Goal: Task Accomplishment & Management: Manage account settings

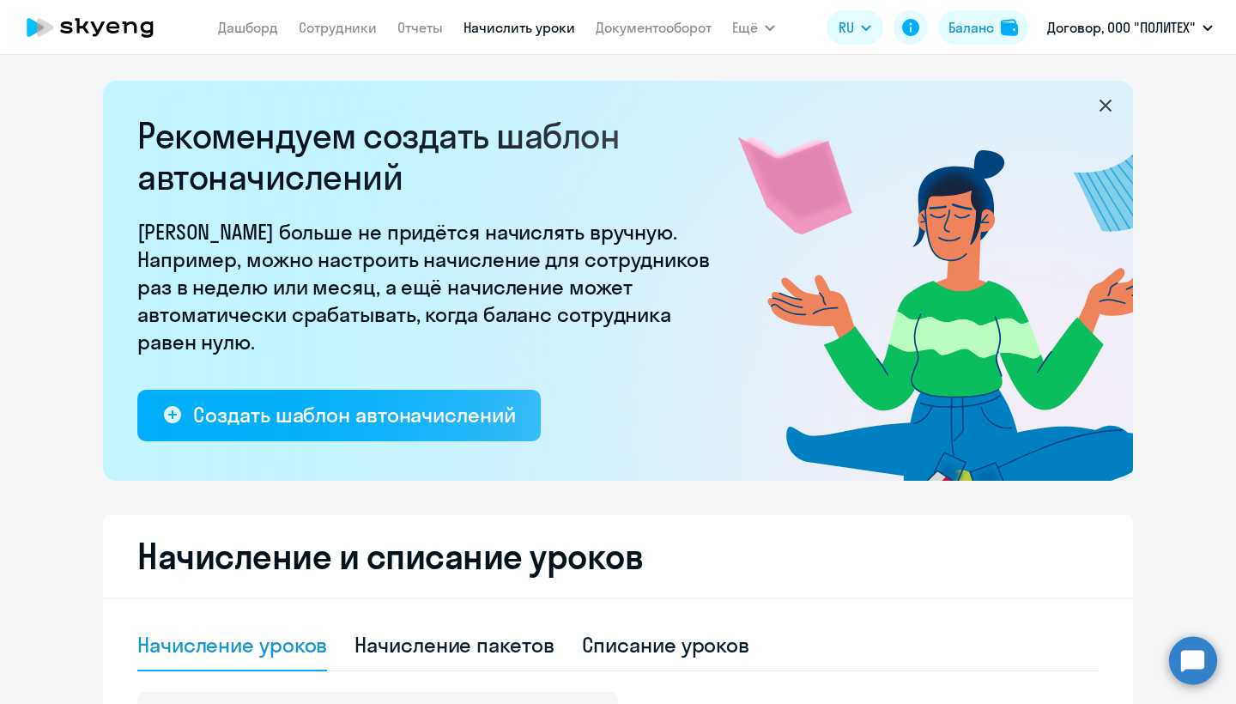
select select "10"
click at [245, 24] on link "Дашборд" at bounding box center [248, 27] width 60 height 17
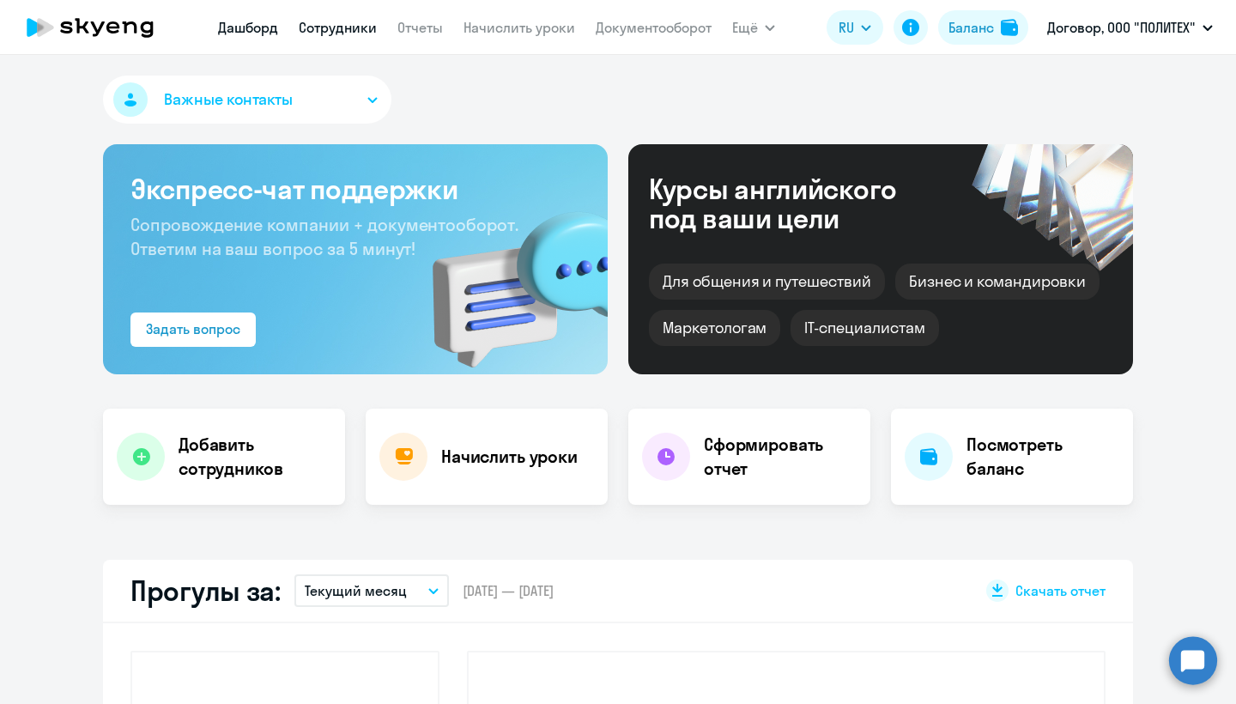
select select "30"
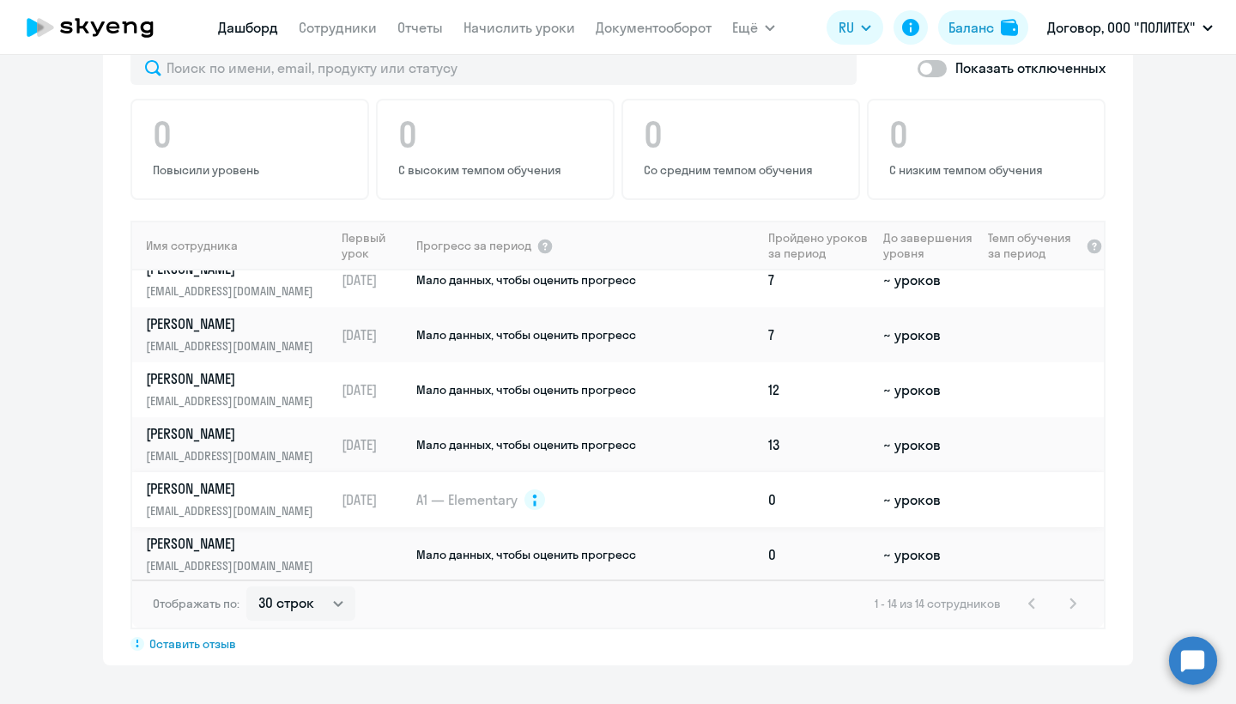
scroll to position [17, 0]
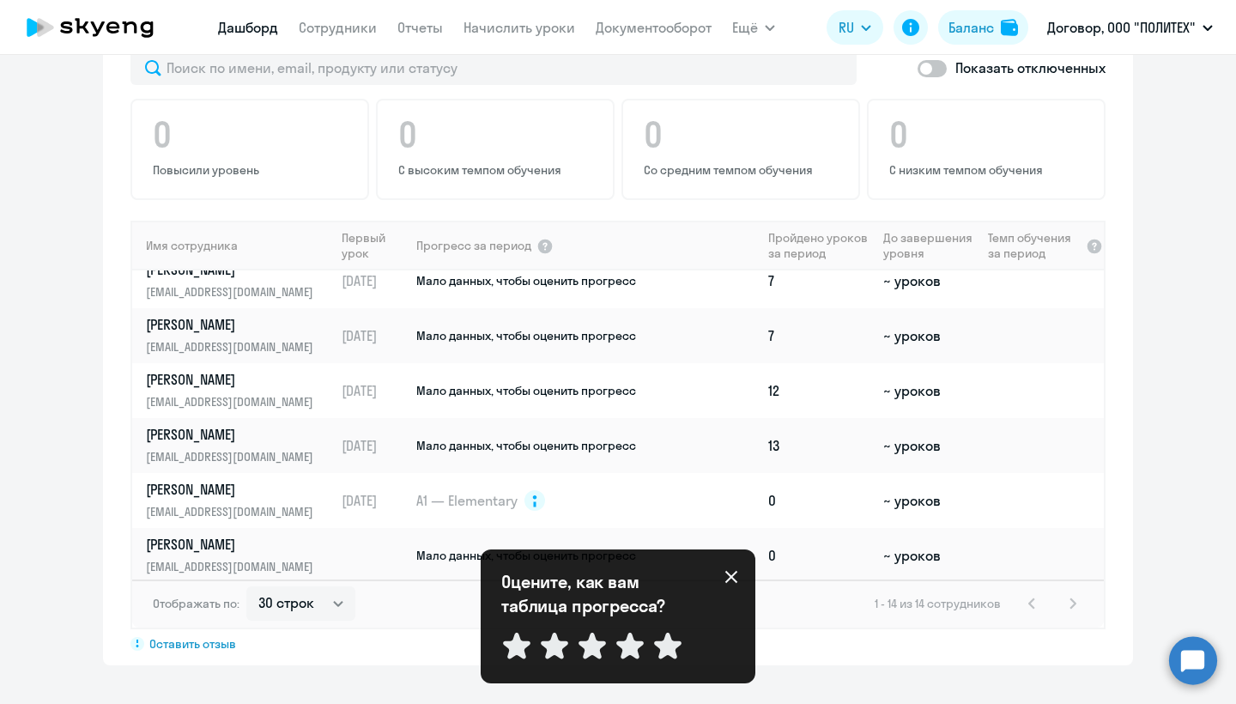
click at [1131, 509] on div "Показать отключенных 0 Повысили уровень 0 С высоким темпом обучения 0 Со средни…" at bounding box center [618, 351] width 1030 height 628
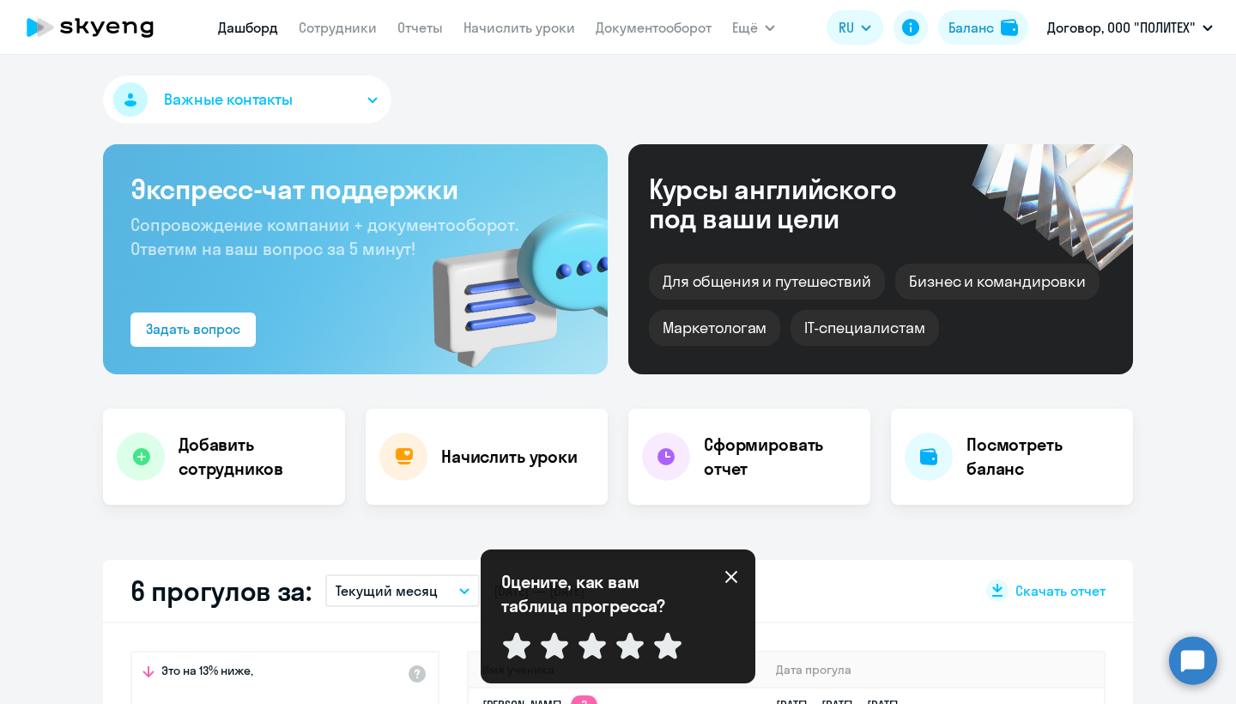
scroll to position [0, 0]
click at [462, 449] on h4 "Начислить уроки" at bounding box center [509, 457] width 136 height 24
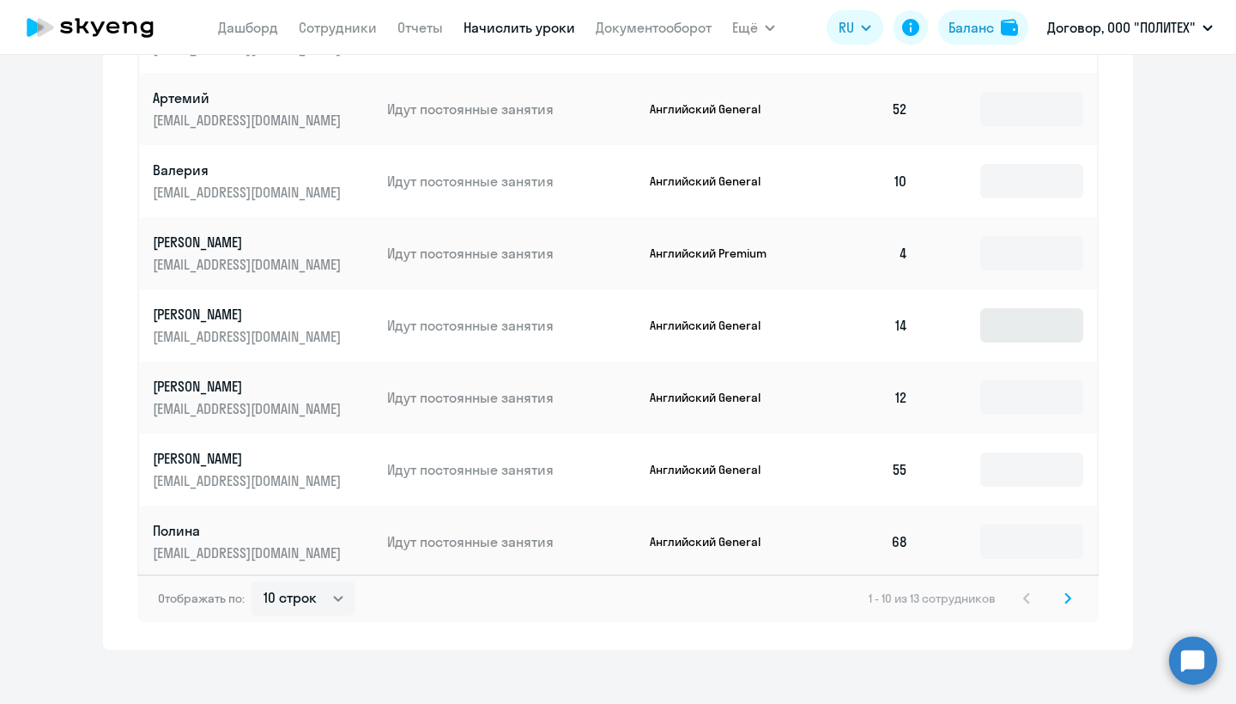
scroll to position [1068, 0]
click at [909, 456] on td "55" at bounding box center [862, 470] width 120 height 72
click at [903, 453] on td "55" at bounding box center [862, 470] width 120 height 72
click at [902, 516] on td "68" at bounding box center [862, 542] width 120 height 72
click at [902, 517] on td "68" at bounding box center [862, 542] width 120 height 72
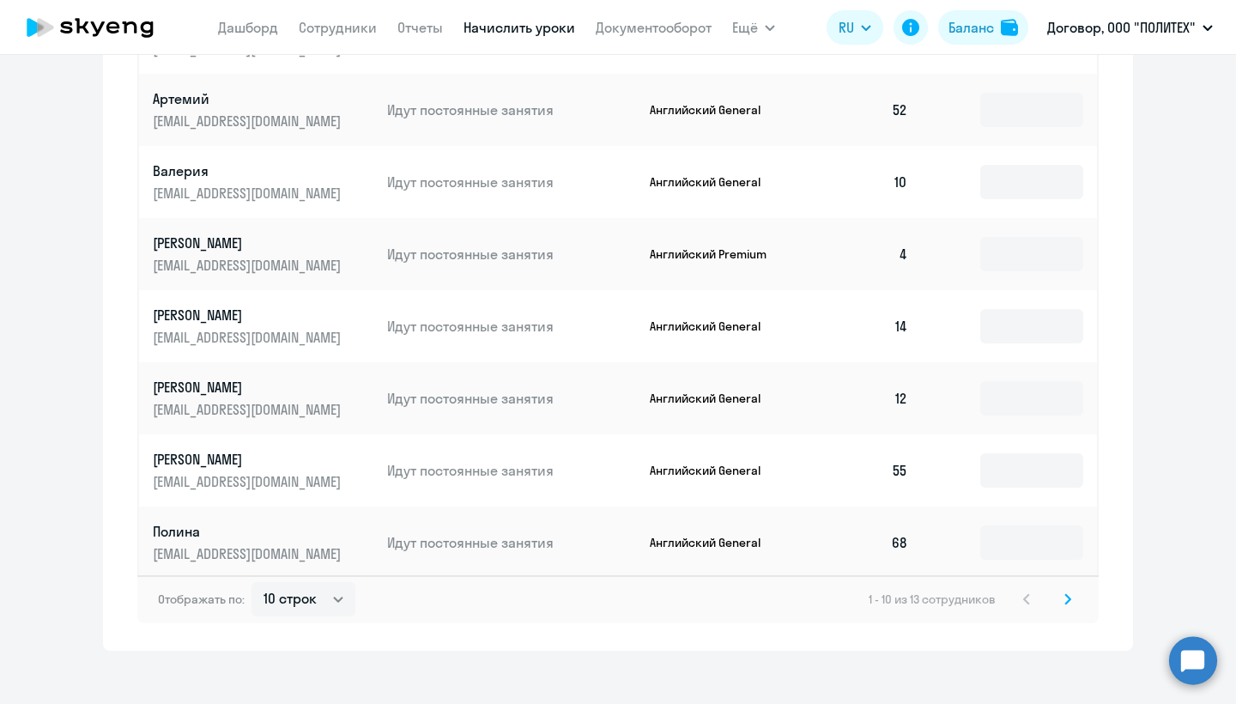
click at [902, 517] on td "68" at bounding box center [862, 542] width 120 height 72
select select "50"
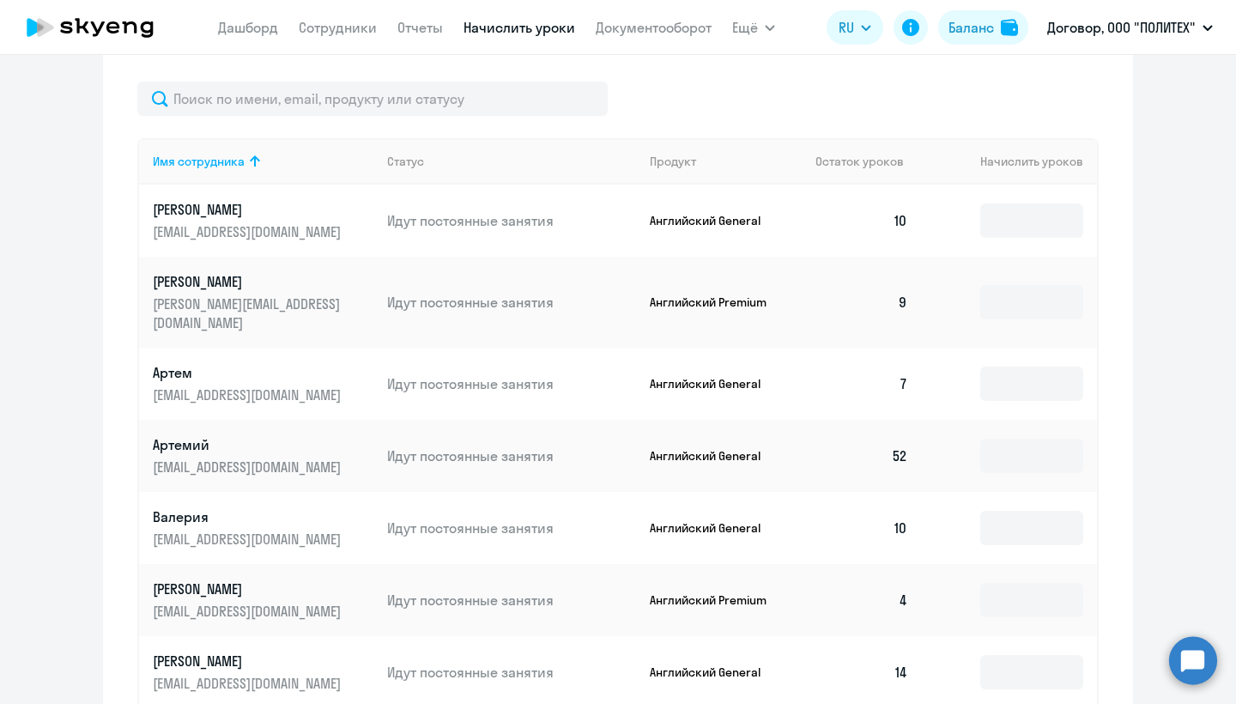
scroll to position [719, 0]
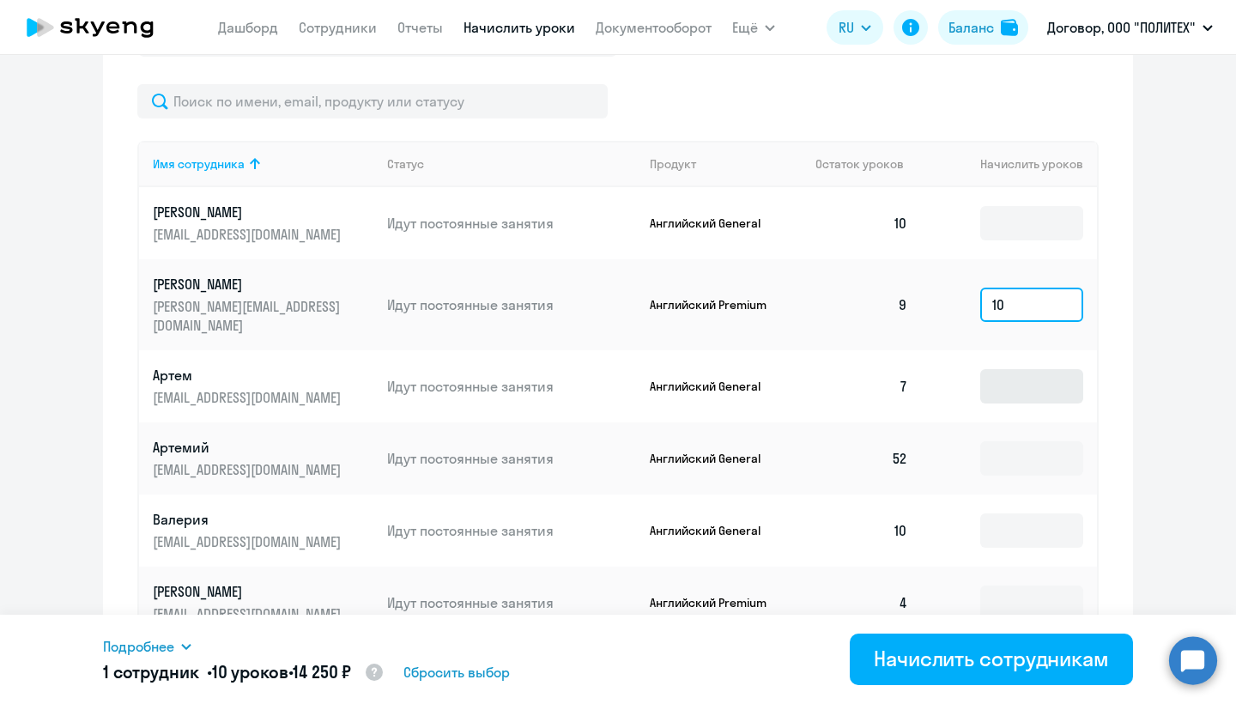
type input "10"
click at [1015, 378] on input at bounding box center [1031, 386] width 103 height 34
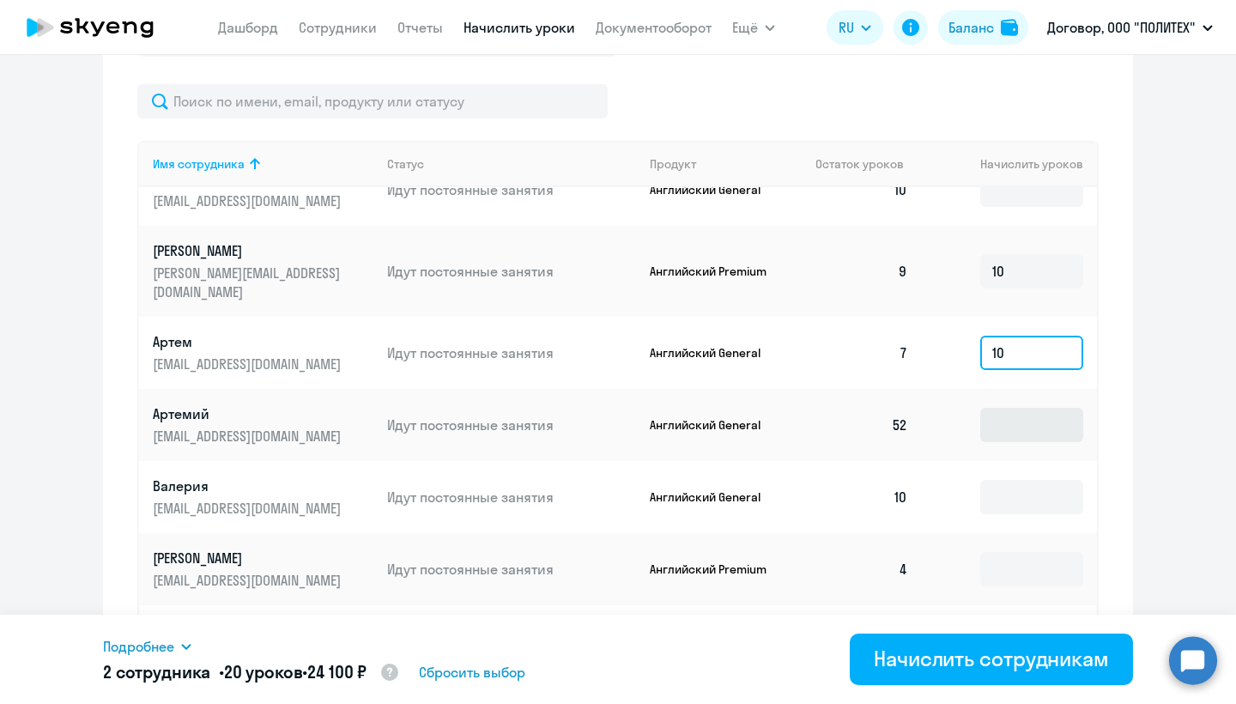
scroll to position [33, 0]
type input "10"
click at [1023, 481] on input at bounding box center [1031, 498] width 103 height 34
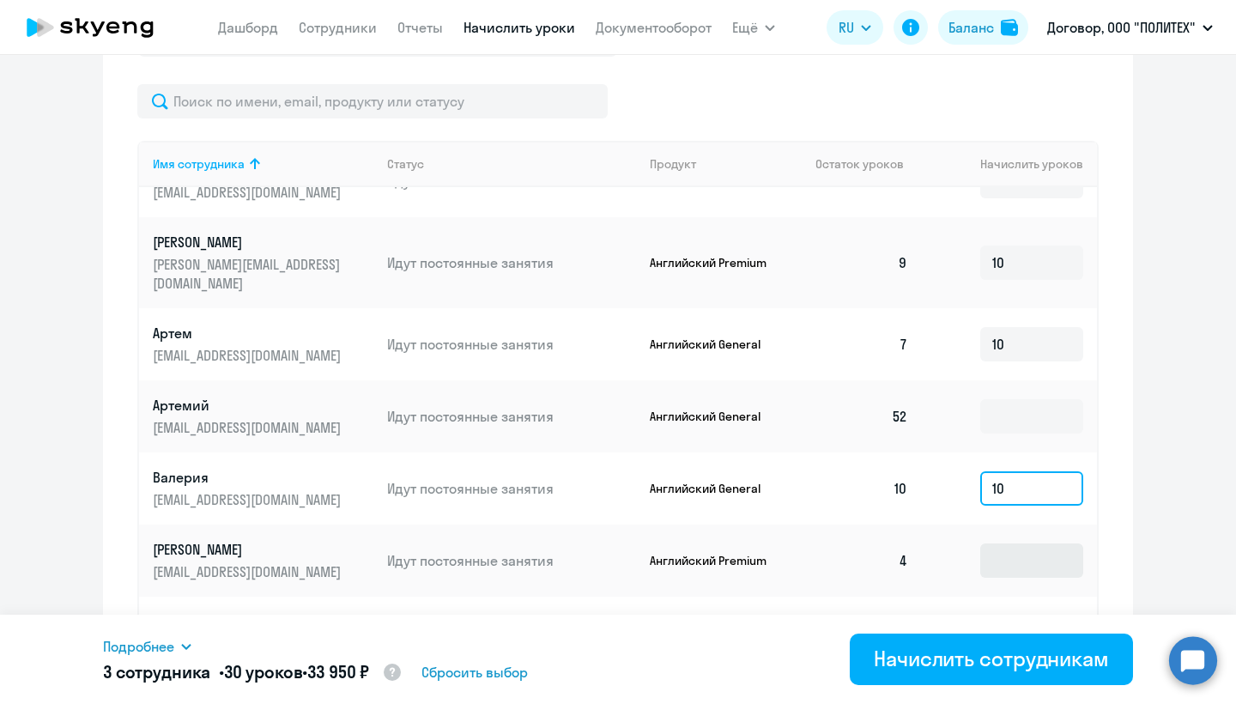
scroll to position [39, 0]
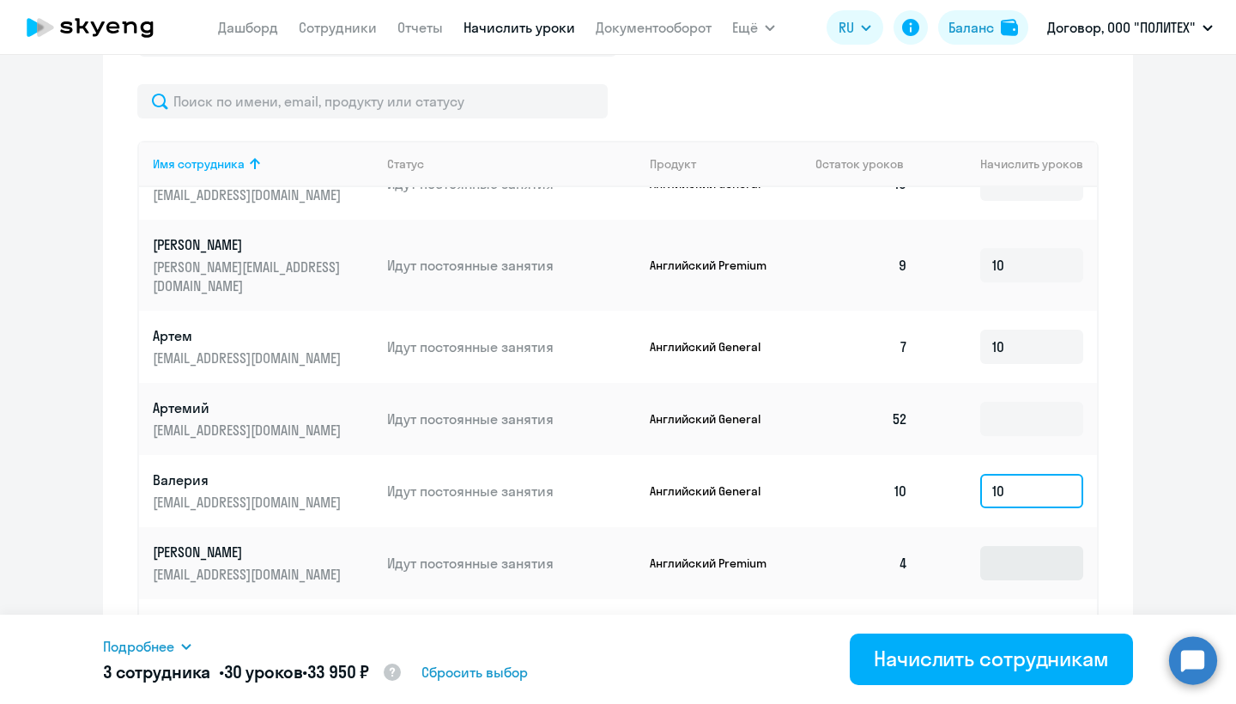
type input "10"
click at [1021, 555] on input at bounding box center [1031, 563] width 103 height 34
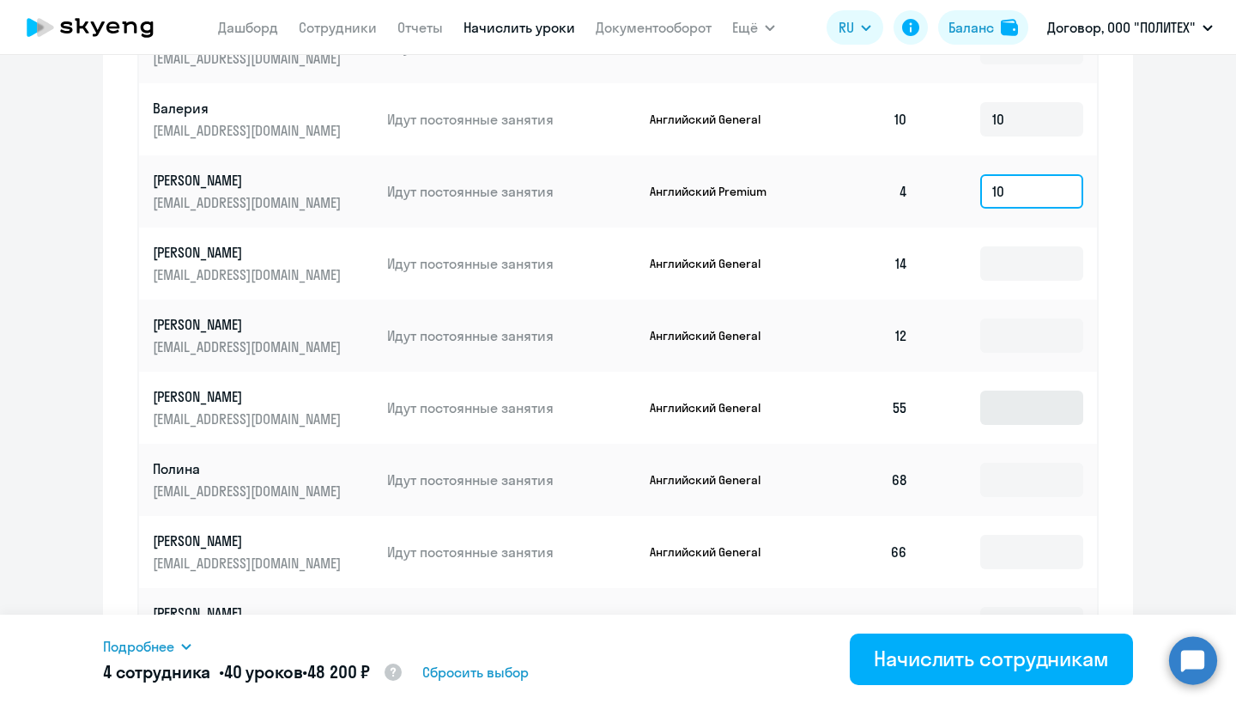
scroll to position [928, 0]
type input "10"
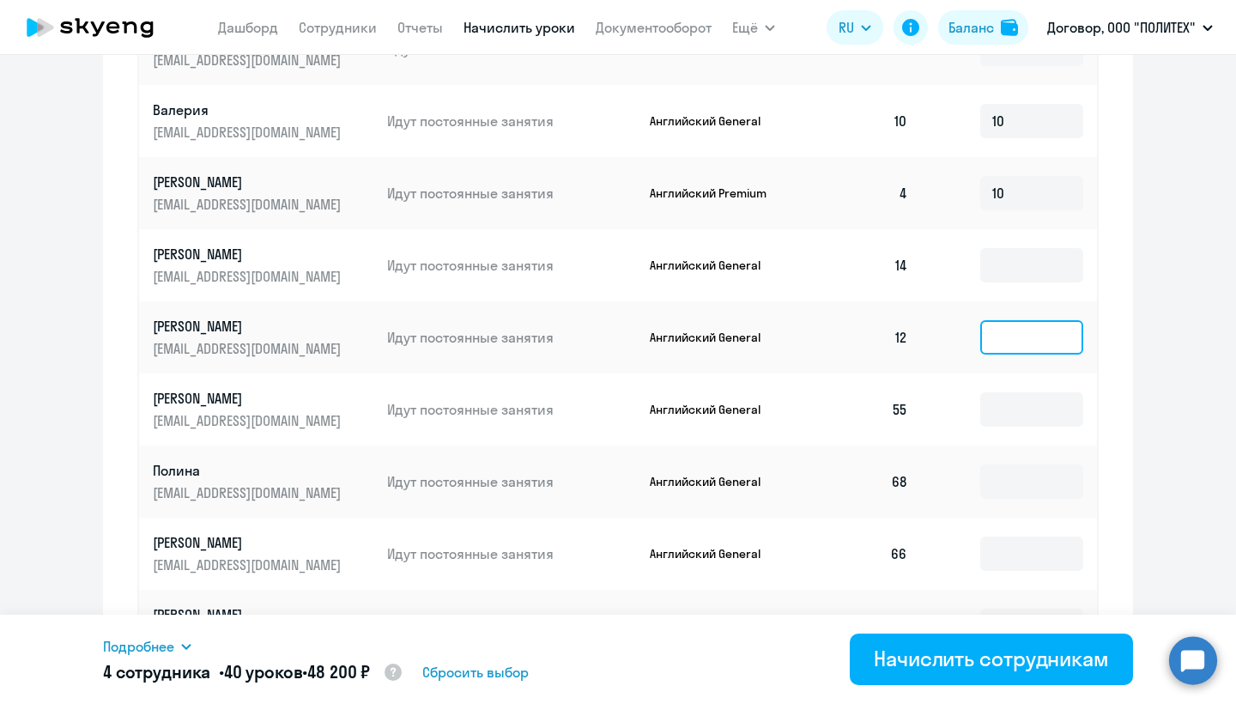
click at [1022, 326] on input at bounding box center [1031, 337] width 103 height 34
type input "10"
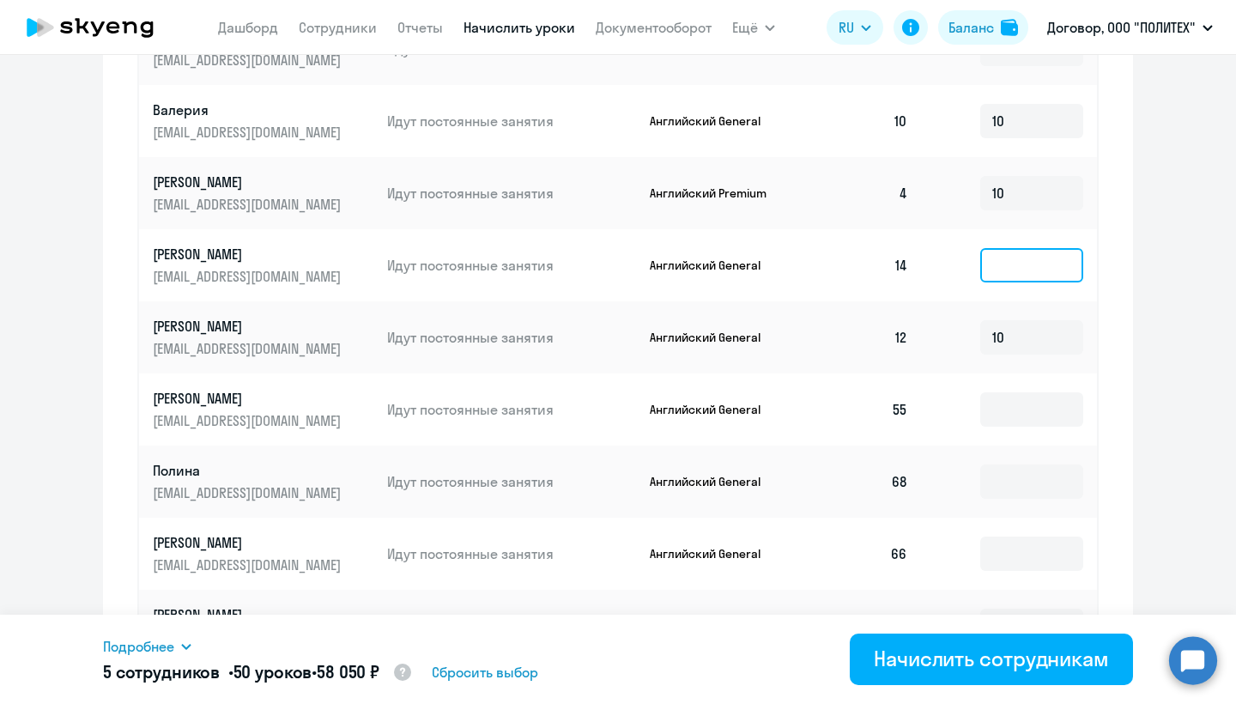
click at [1056, 255] on input at bounding box center [1031, 265] width 103 height 34
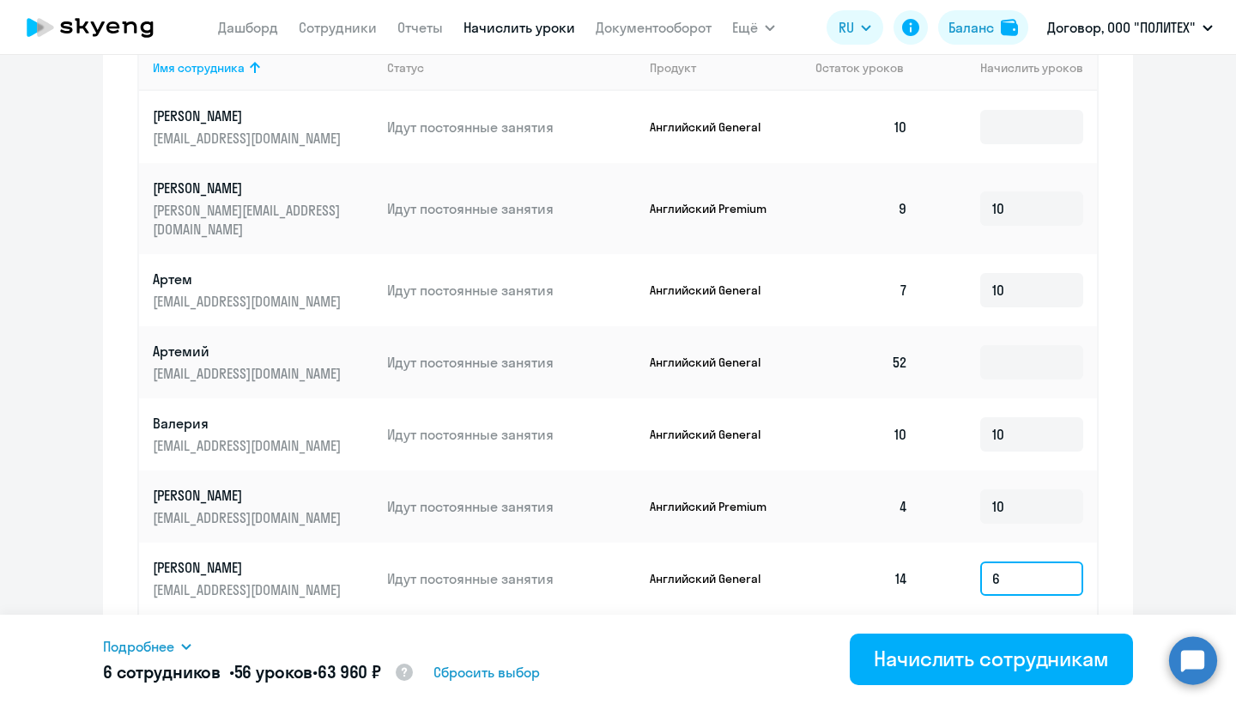
scroll to position [793, 0]
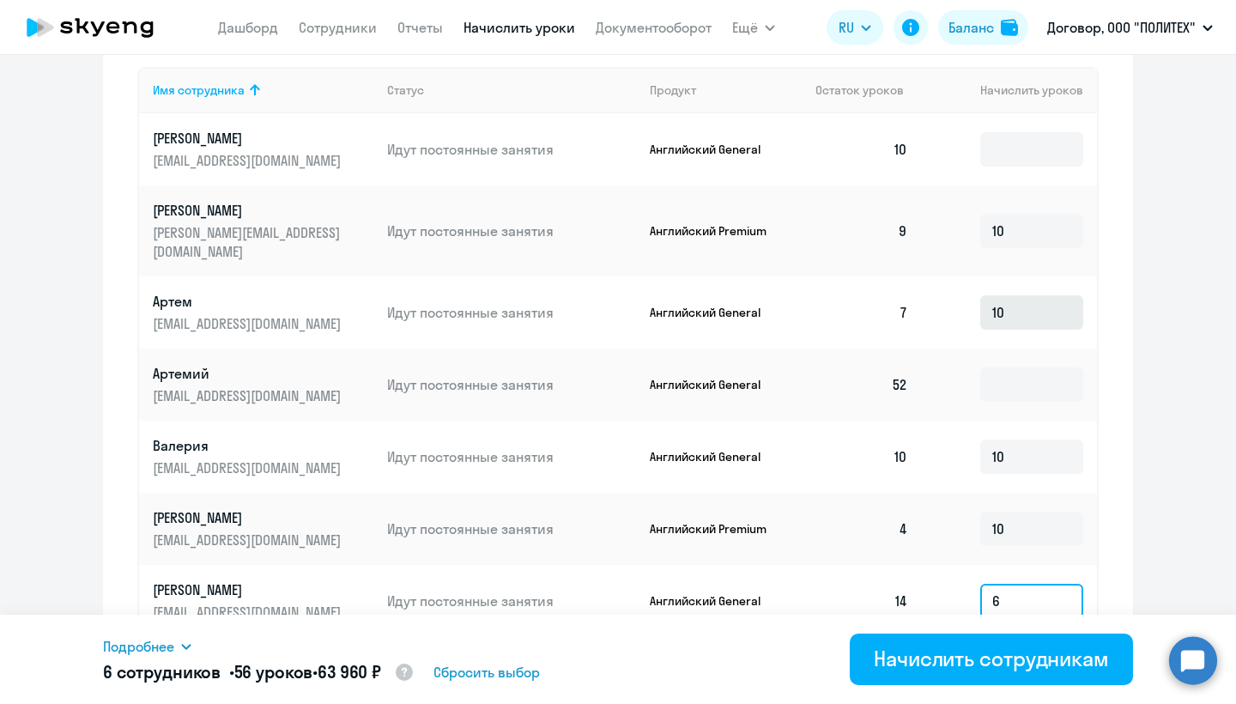
type input "6"
click at [1040, 298] on input "10" at bounding box center [1031, 312] width 103 height 34
type input "13"
click at [1052, 214] on input "10" at bounding box center [1031, 231] width 103 height 34
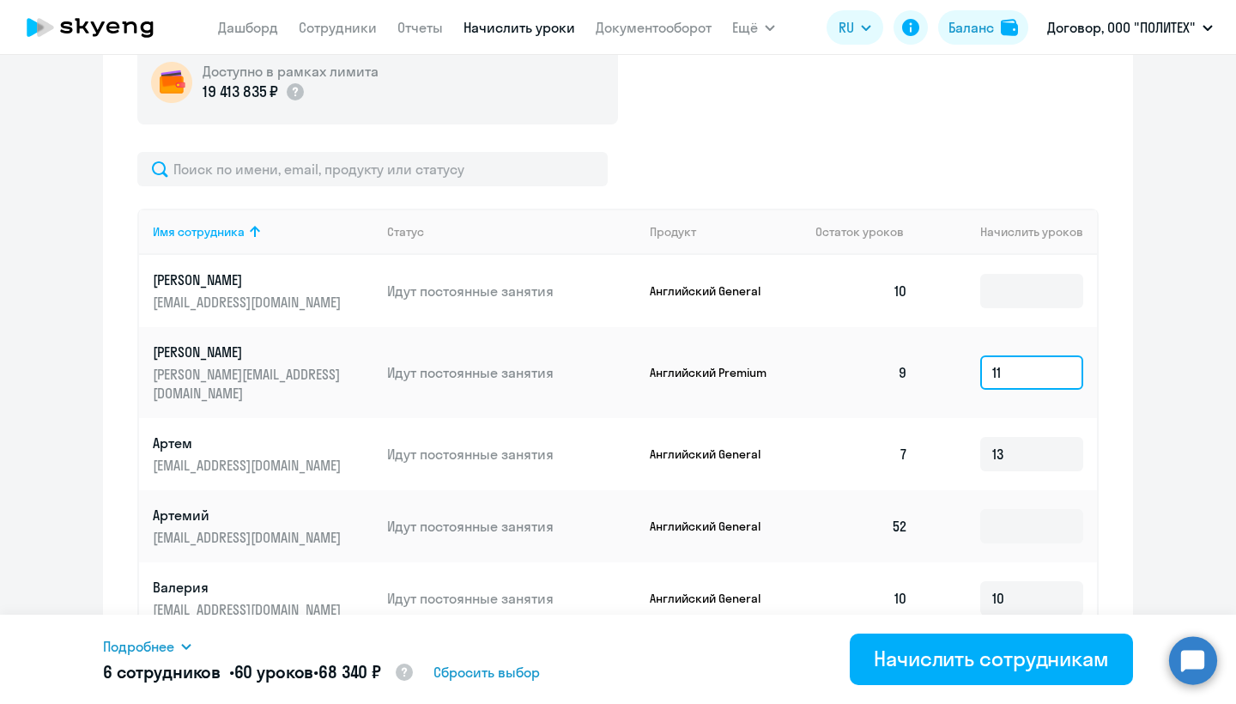
scroll to position [649, 0]
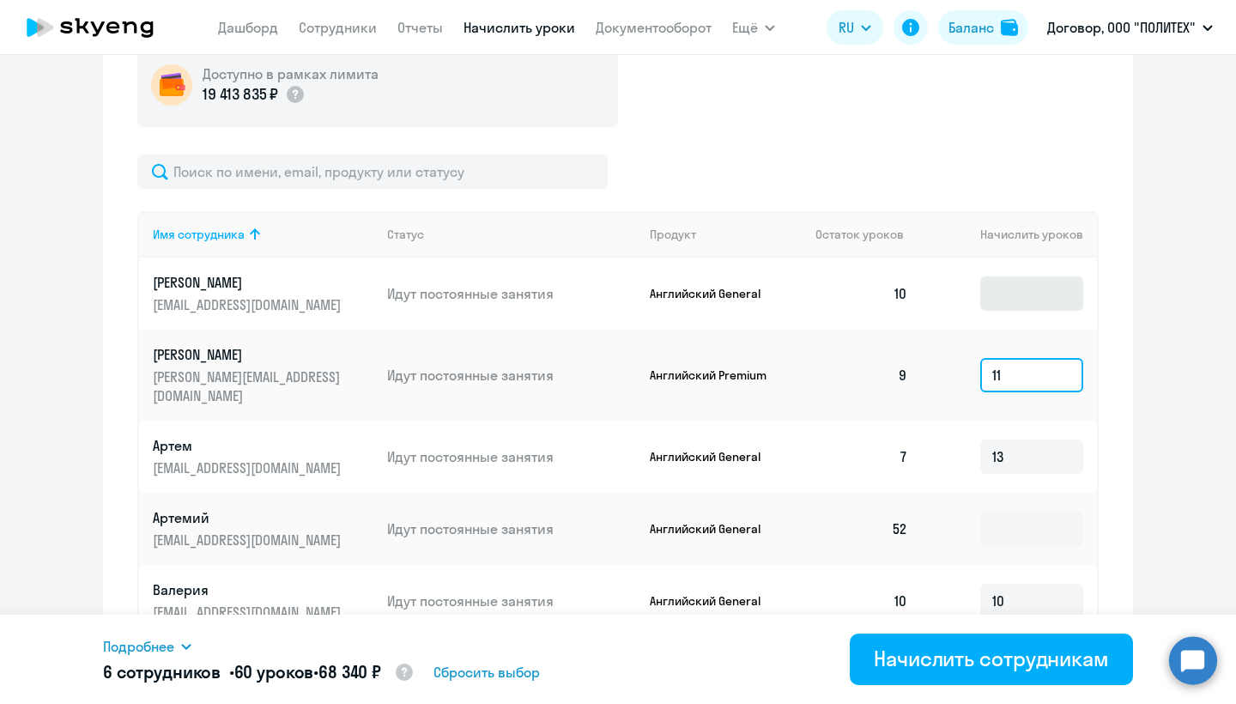
type input "11"
click at [1055, 306] on input at bounding box center [1031, 293] width 103 height 34
type input "5"
click at [1115, 330] on div "Начисление и списание уроков Начисление уроков Начисление пакетов Списание урок…" at bounding box center [618, 467] width 1030 height 1203
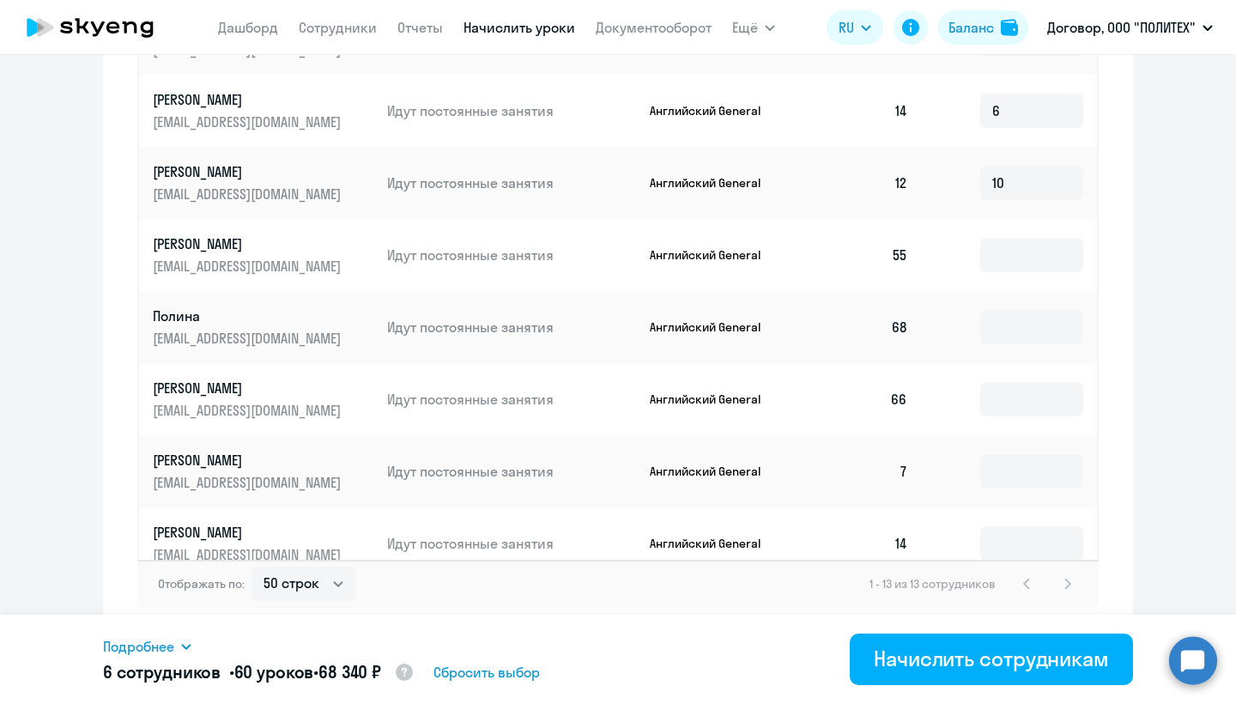
scroll to position [1083, 0]
click at [1016, 454] on input at bounding box center [1031, 471] width 103 height 34
type input "13"
click at [1022, 525] on input at bounding box center [1031, 542] width 103 height 34
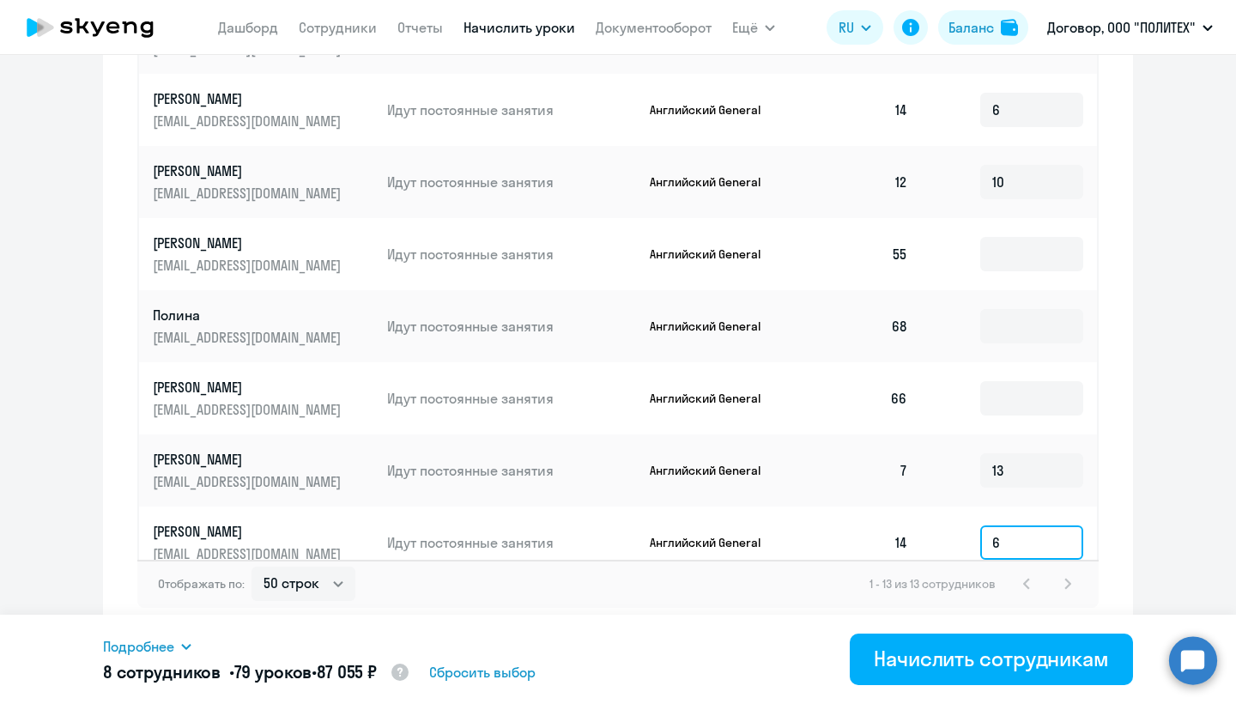
type input "6"
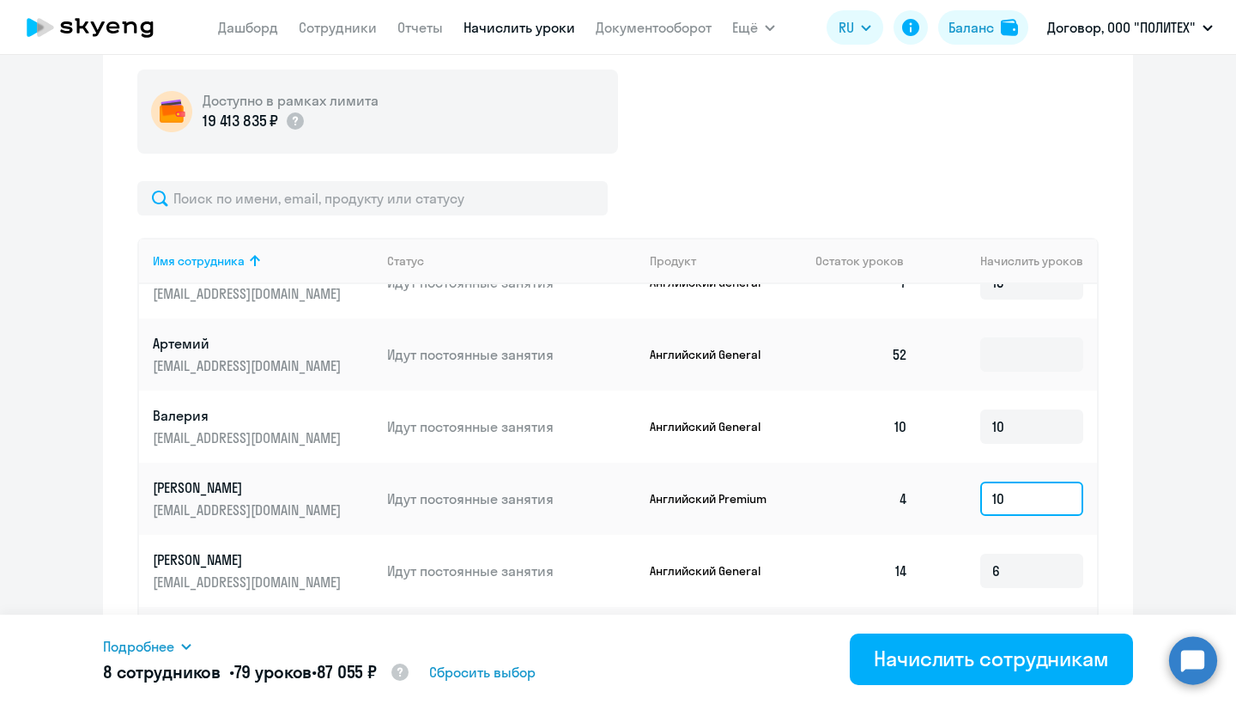
click at [1051, 488] on input "10" at bounding box center [1031, 499] width 103 height 34
type input "11"
click at [1130, 524] on div "Начисление и списание уроков Начисление уроков Начисление пакетов Списание урок…" at bounding box center [618, 494] width 1030 height 1203
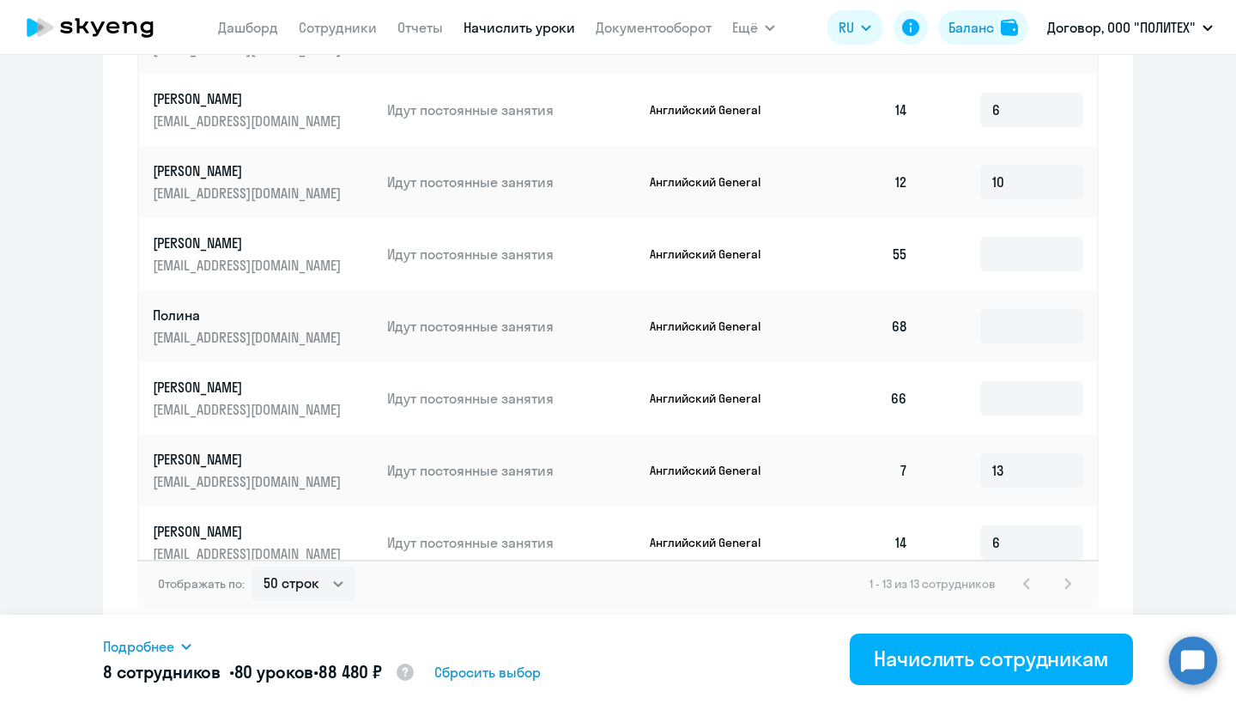
scroll to position [1083, 0]
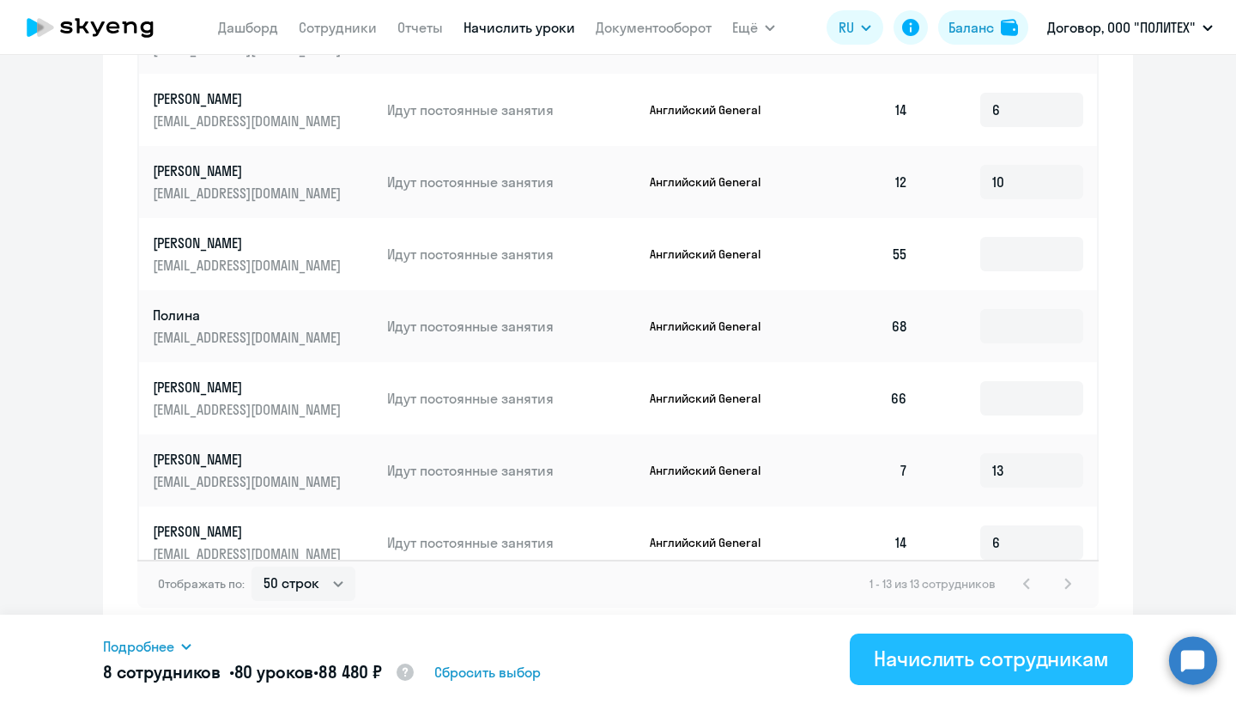
click at [1058, 653] on div "Начислить сотрудникам" at bounding box center [991, 658] width 235 height 27
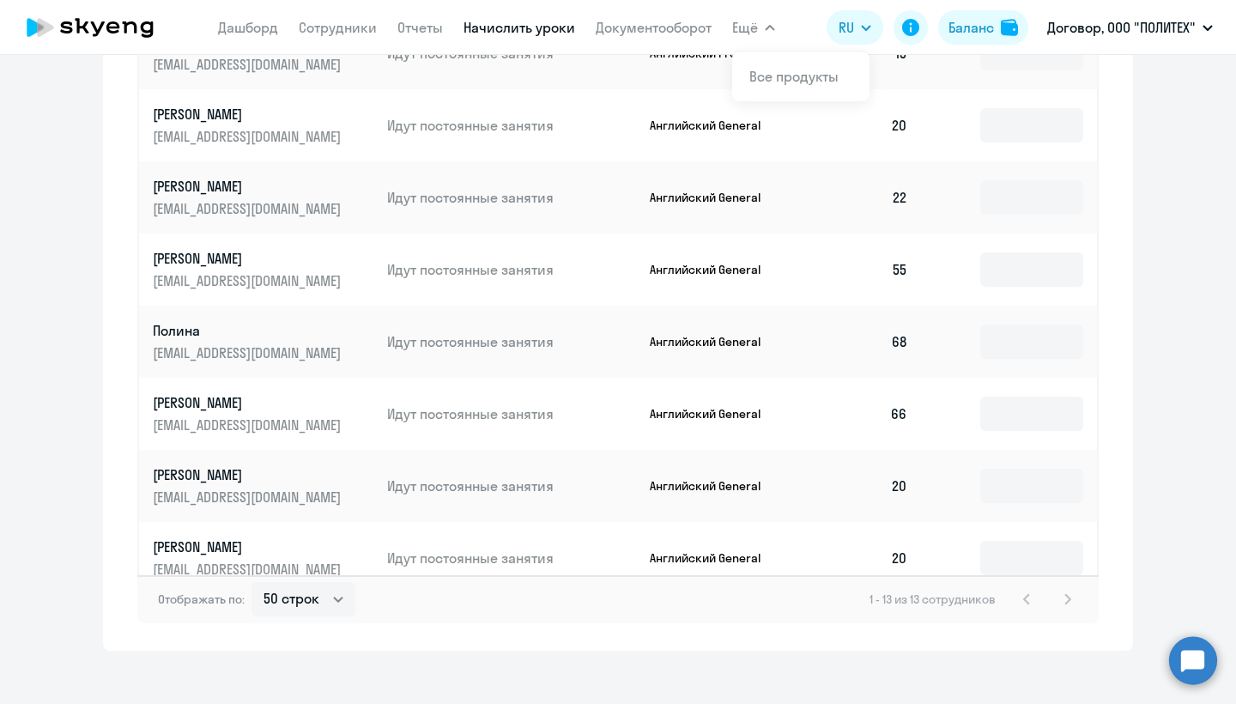
scroll to position [1064, 0]
